Goal: Navigation & Orientation: Find specific page/section

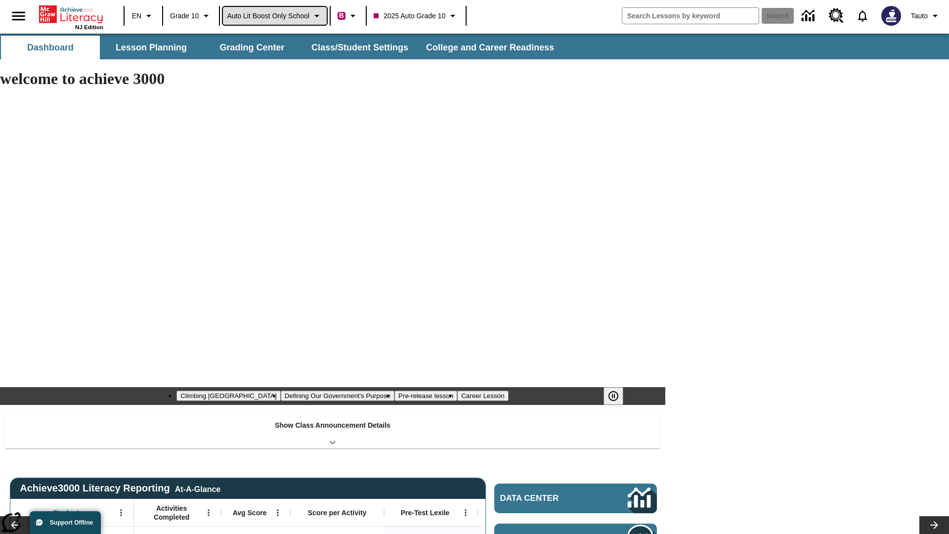
click at [278, 16] on span "Auto Lit Boost only School" at bounding box center [268, 16] width 83 height 10
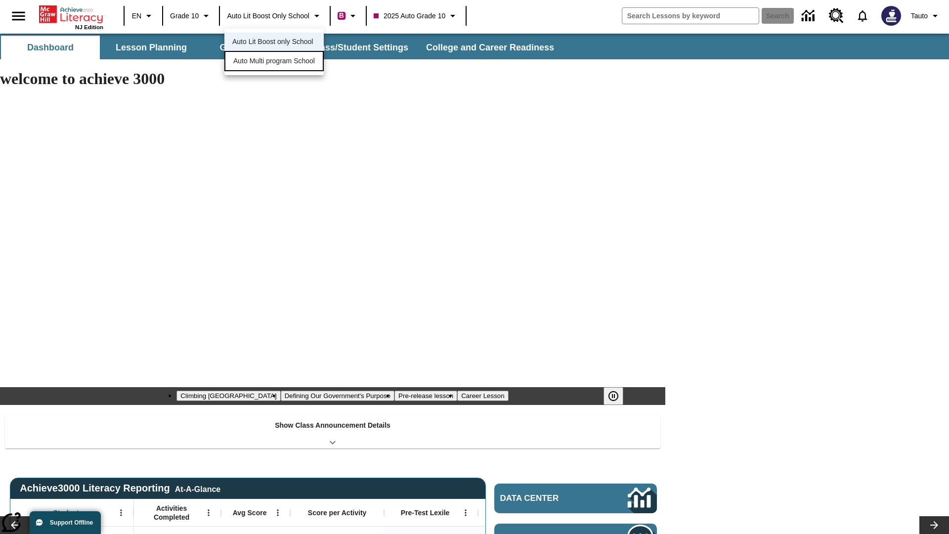
click at [277, 62] on span "Auto Multi program School" at bounding box center [274, 61] width 82 height 10
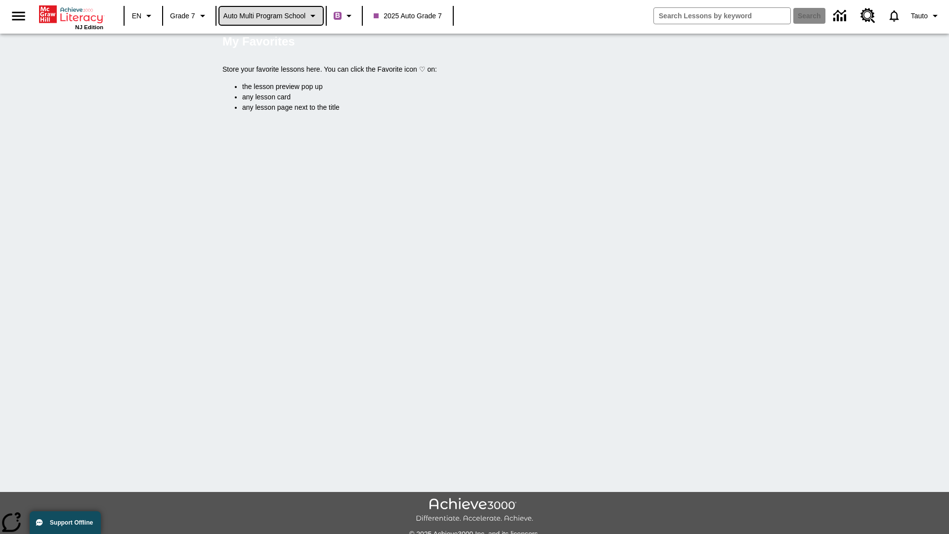
click at [275, 16] on span "Auto Multi program School" at bounding box center [264, 16] width 83 height 10
click at [272, 43] on span "Auto Lit Boost only School" at bounding box center [268, 42] width 81 height 10
